Goal: Navigation & Orientation: Find specific page/section

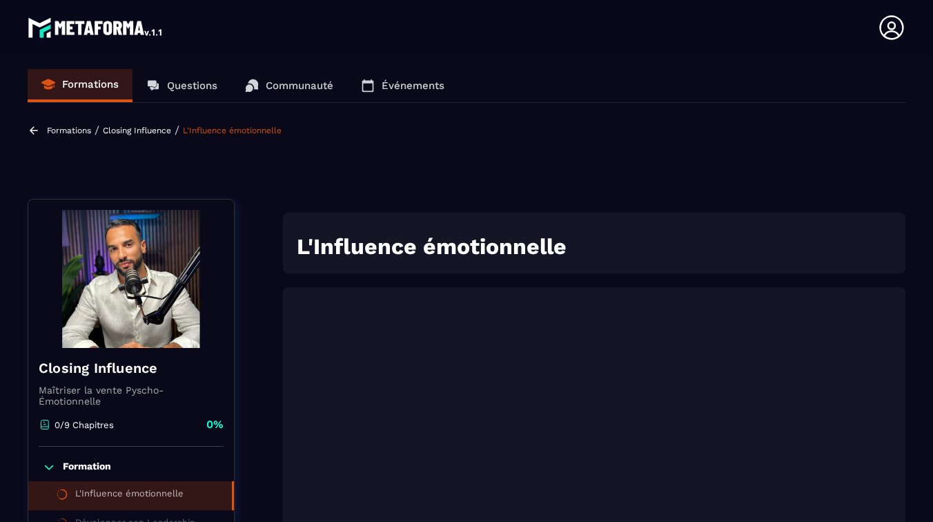
scroll to position [173, 0]
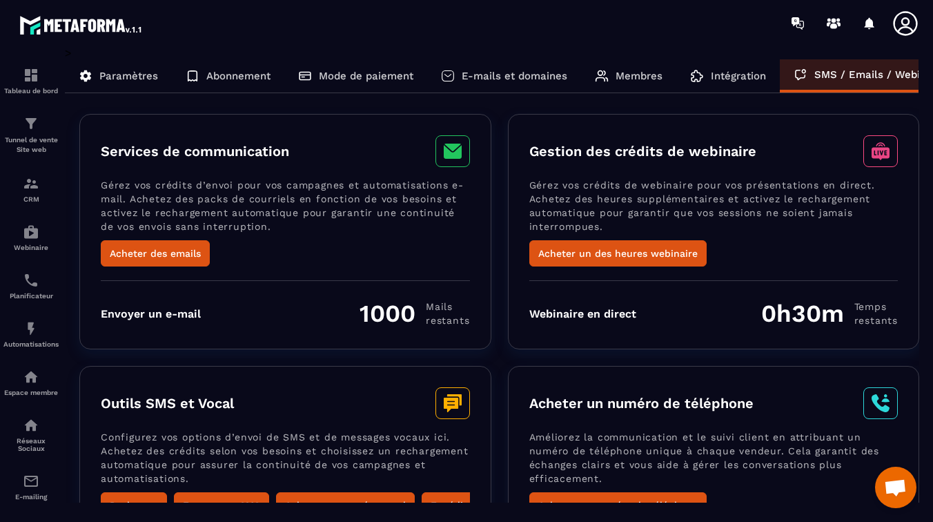
click at [898, 481] on span "Ouvrir le chat" at bounding box center [895, 488] width 23 height 19
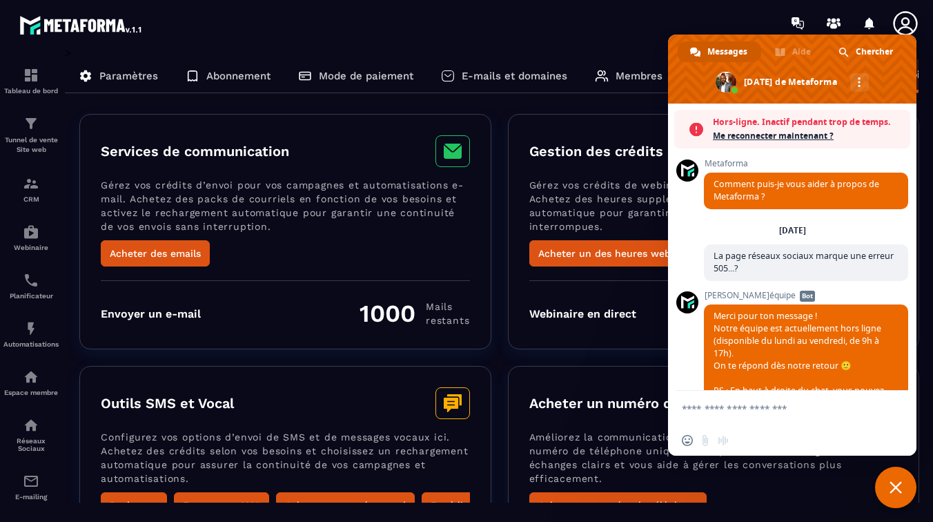
scroll to position [1624, 0]
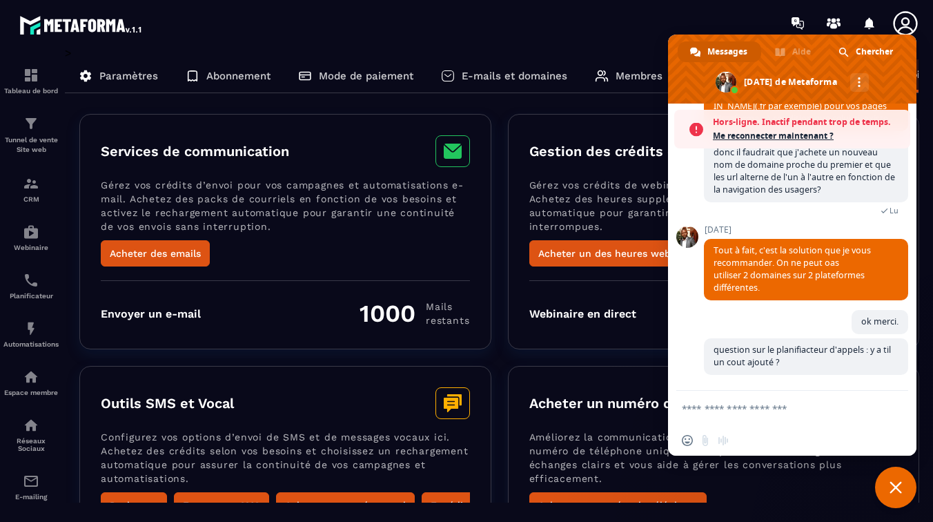
click at [770, 475] on p "Améliorez la communication et le suivi client en attribuant un numéro de téléph…" at bounding box center [713, 461] width 369 height 62
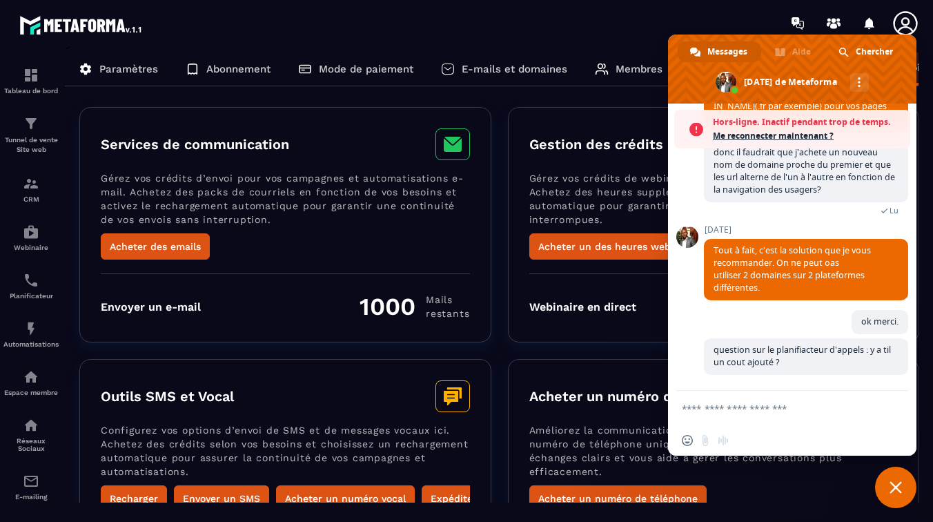
click at [889, 481] on span "Fermer le chat" at bounding box center [895, 487] width 12 height 12
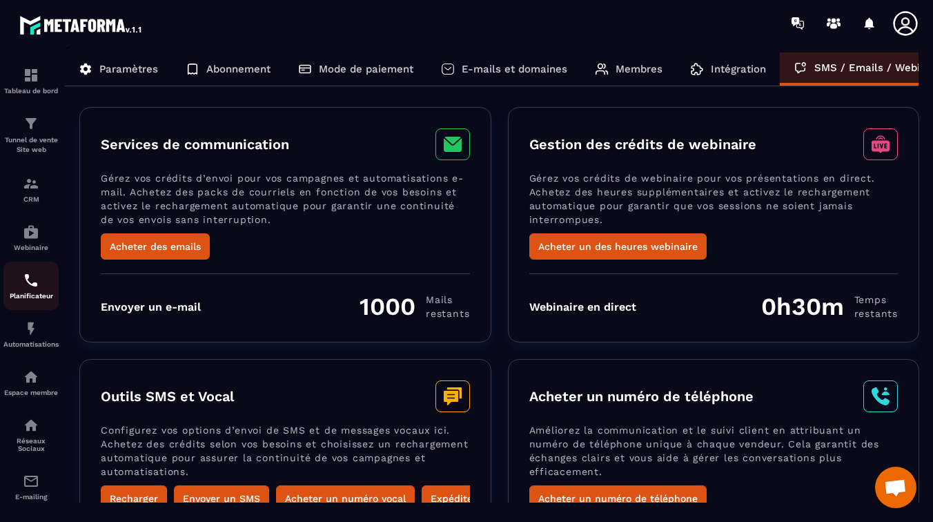
click at [34, 284] on img at bounding box center [31, 280] width 17 height 17
